Goal: Navigation & Orientation: Go to known website

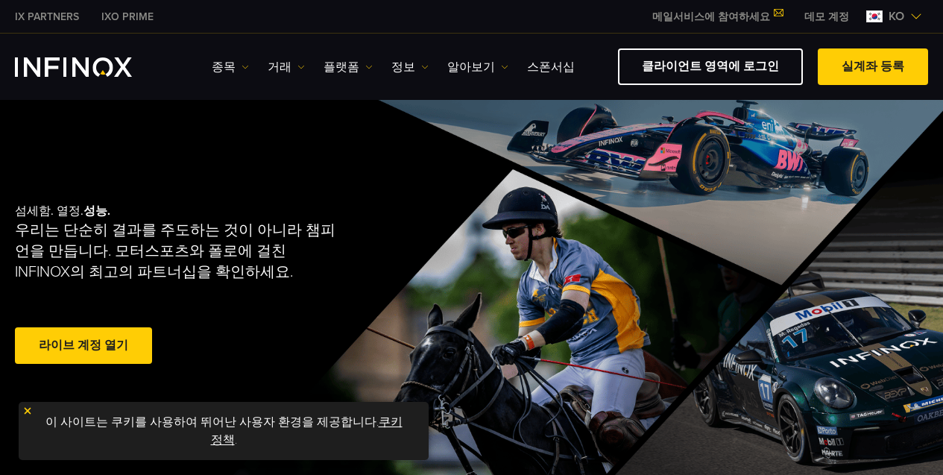
scroll to position [325, 0]
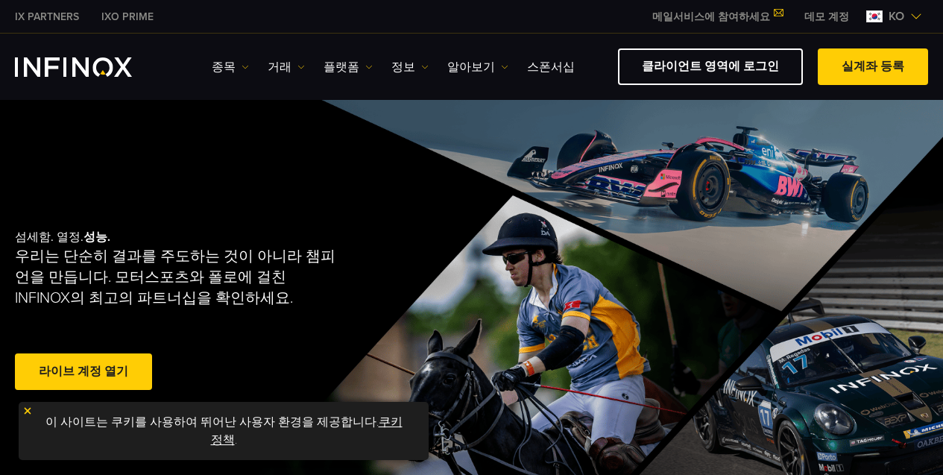
click at [367, 441] on link "쿠키 정책" at bounding box center [307, 430] width 192 height 33
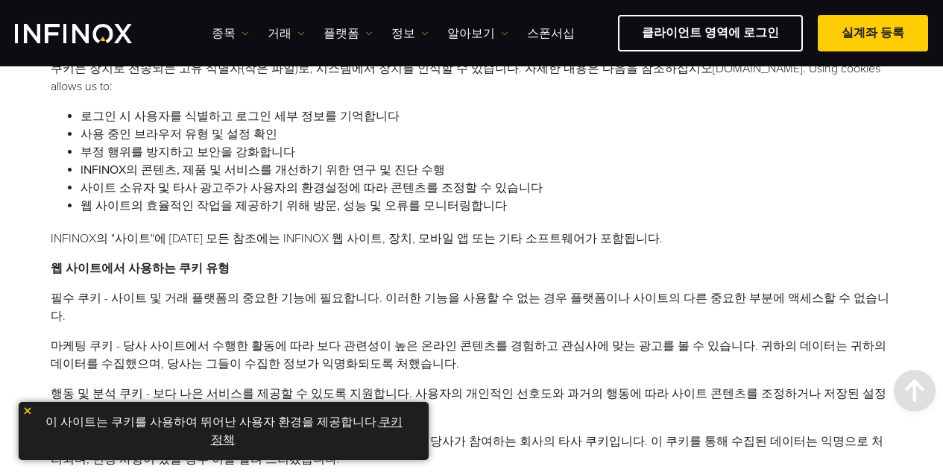
scroll to position [13, 0]
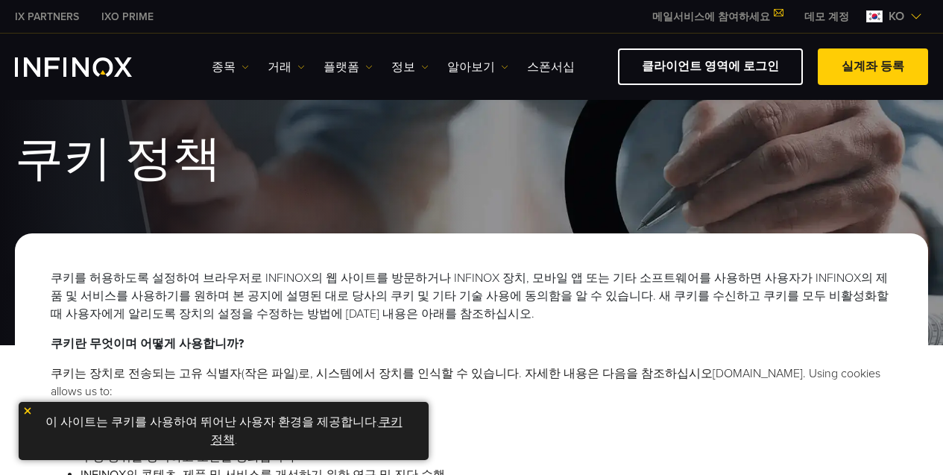
click at [29, 416] on img at bounding box center [27, 410] width 10 height 10
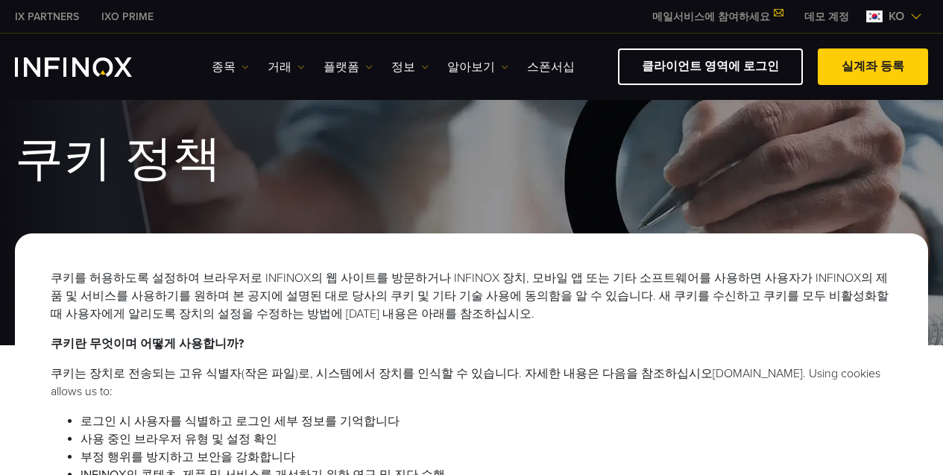
scroll to position [0, 0]
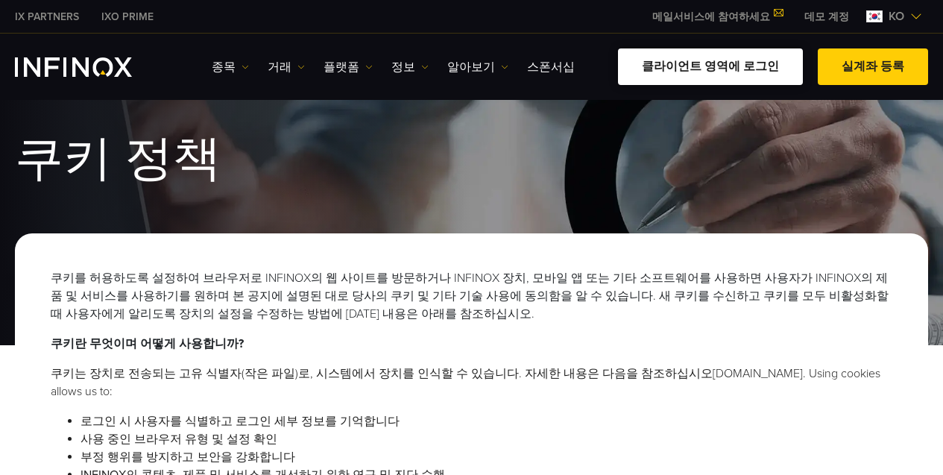
click at [749, 63] on link "클라이언트 영역에 로그인" at bounding box center [710, 66] width 185 height 37
